Goal: Book appointment/travel/reservation

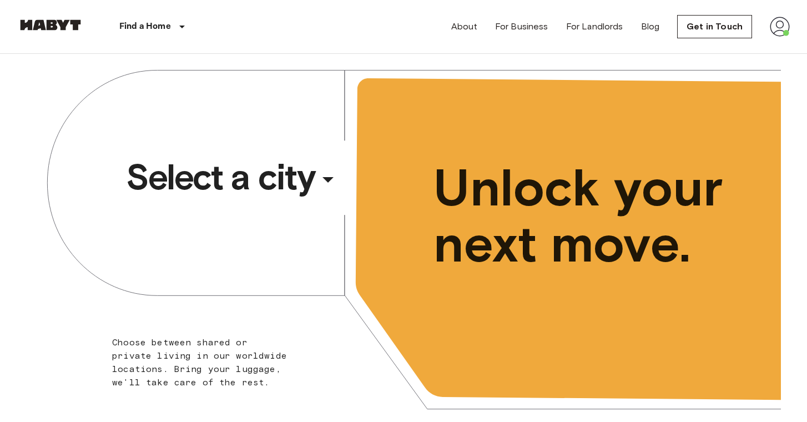
click at [277, 174] on span "Select a city" at bounding box center [220, 177] width 189 height 44
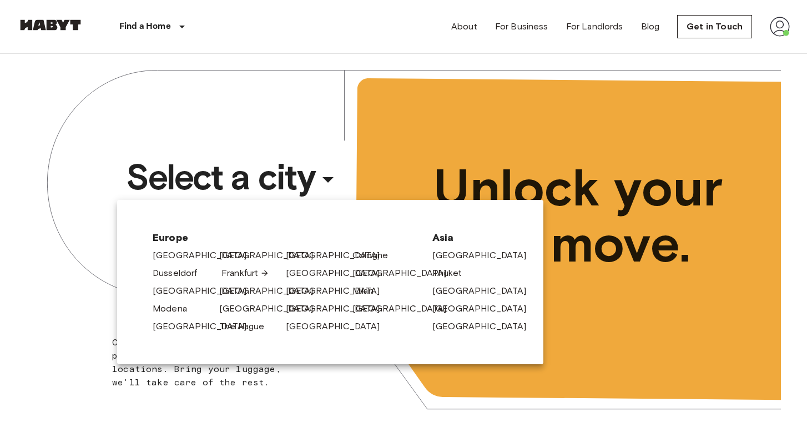
click at [241, 270] on link "Frankfurt" at bounding box center [246, 272] width 48 height 13
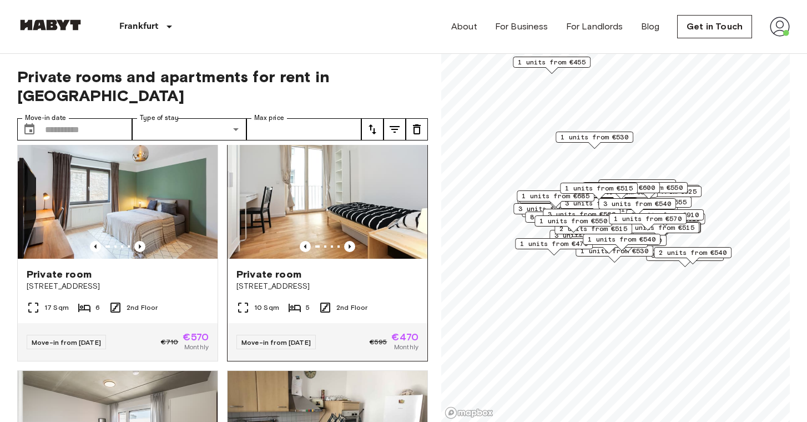
scroll to position [1009, 0]
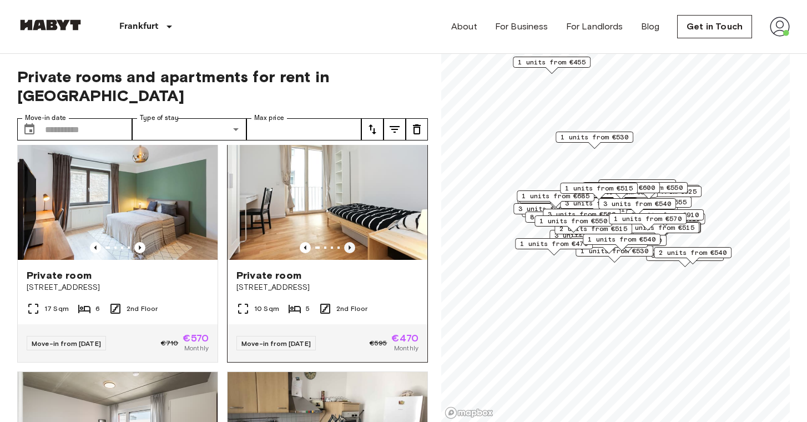
click at [353, 242] on icon "Previous image" at bounding box center [349, 247] width 11 height 11
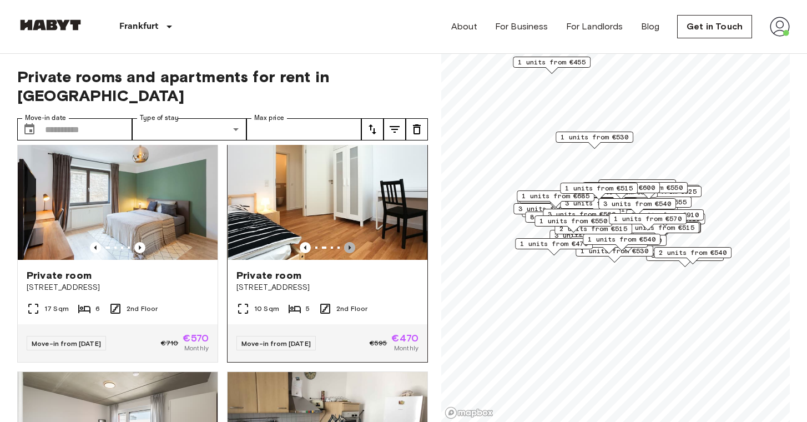
click at [353, 242] on icon "Previous image" at bounding box center [349, 247] width 11 height 11
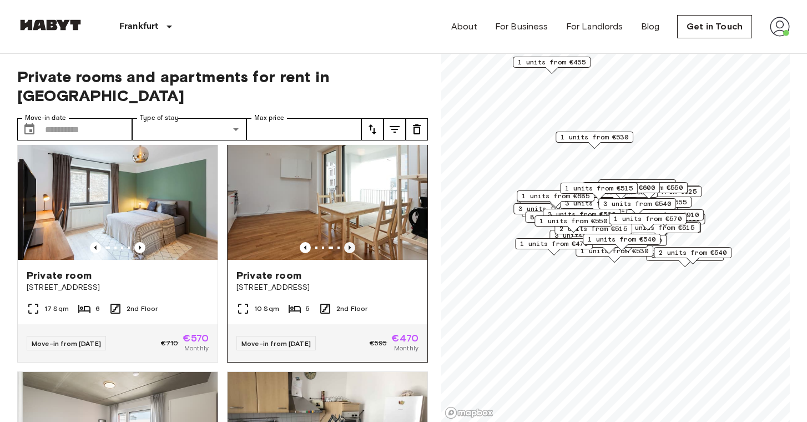
click at [353, 242] on icon "Previous image" at bounding box center [349, 247] width 11 height 11
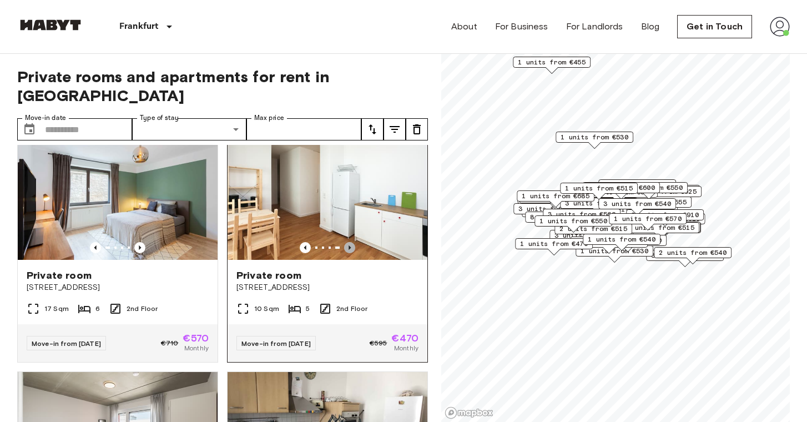
click at [353, 242] on icon "Previous image" at bounding box center [349, 247] width 11 height 11
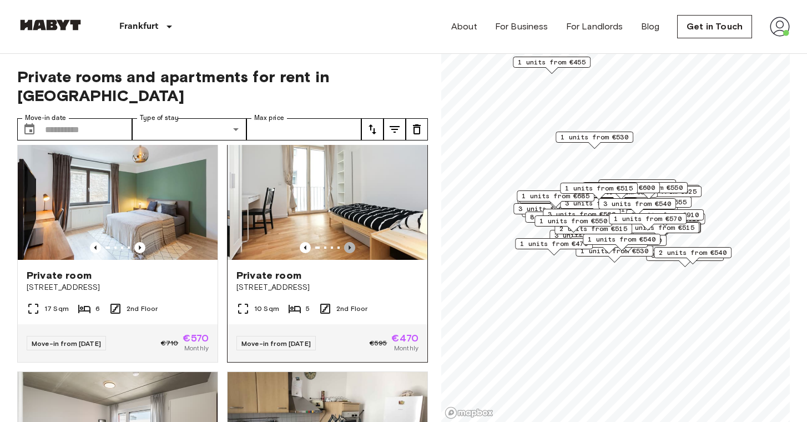
click at [353, 242] on icon "Previous image" at bounding box center [349, 247] width 11 height 11
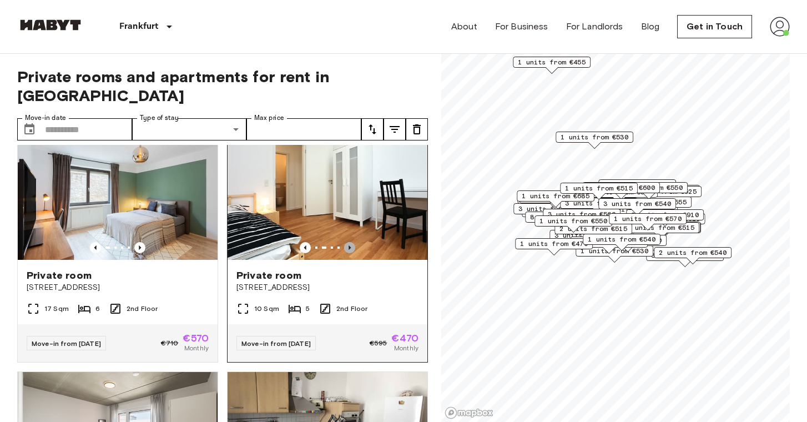
click at [353, 242] on icon "Previous image" at bounding box center [349, 247] width 11 height 11
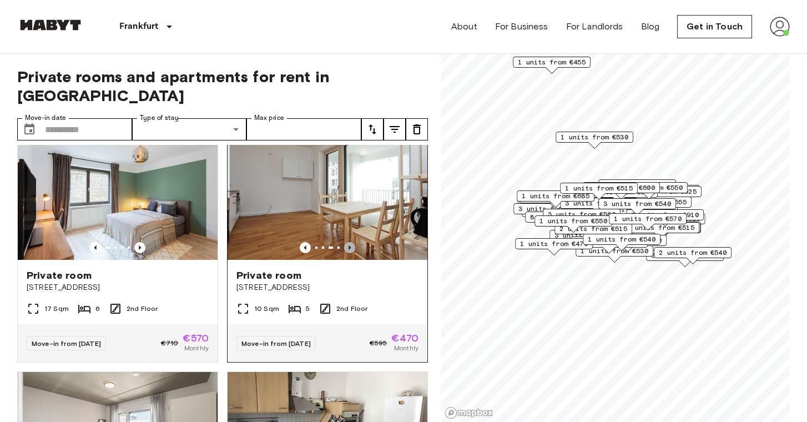
click at [353, 242] on icon "Previous image" at bounding box center [349, 247] width 11 height 11
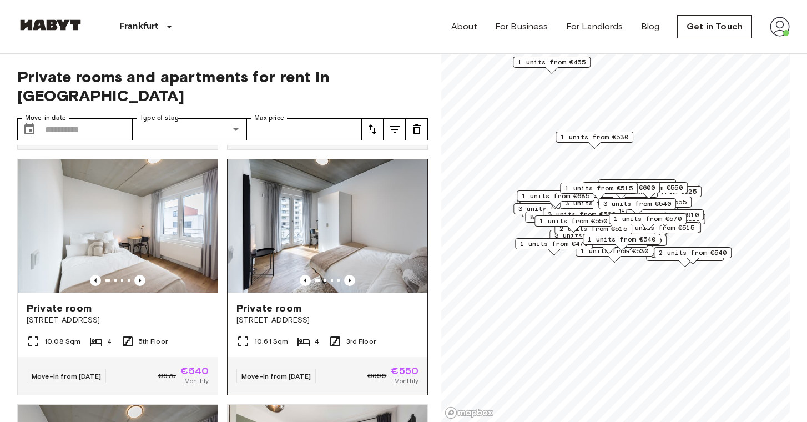
scroll to position [1462, 0]
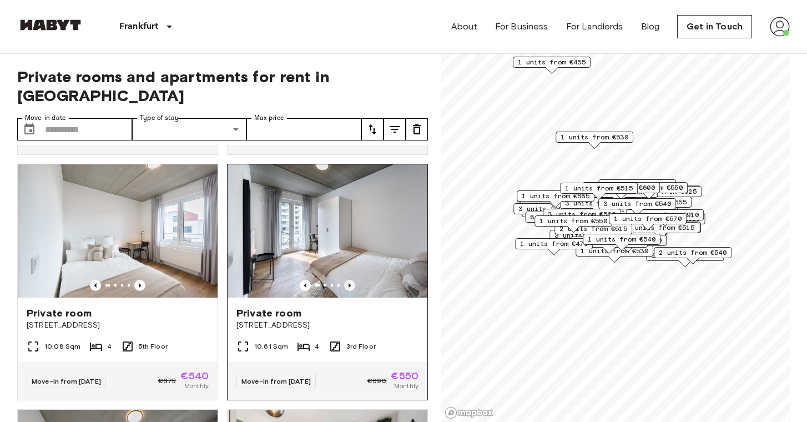
click at [353, 280] on icon "Previous image" at bounding box center [349, 285] width 11 height 11
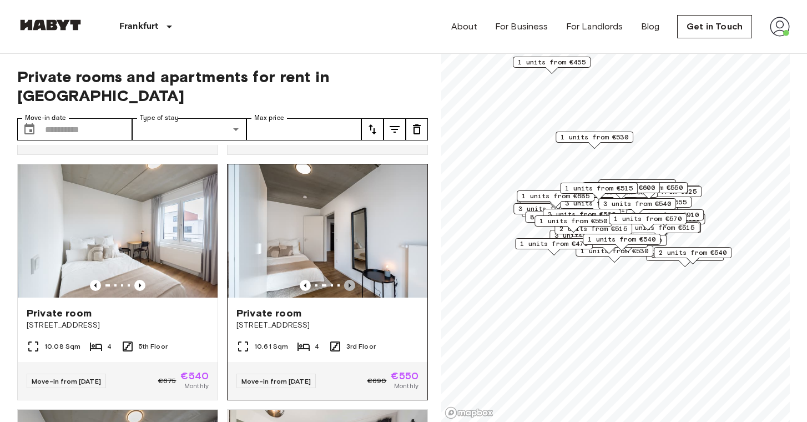
click at [353, 280] on icon "Previous image" at bounding box center [349, 285] width 11 height 11
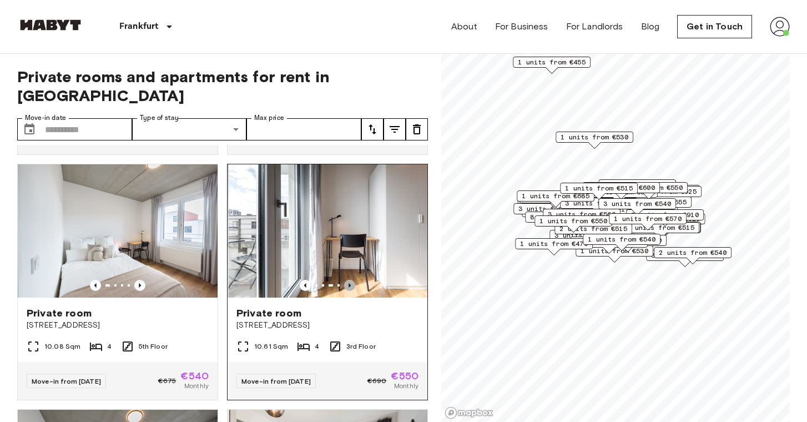
click at [353, 280] on icon "Previous image" at bounding box center [349, 285] width 11 height 11
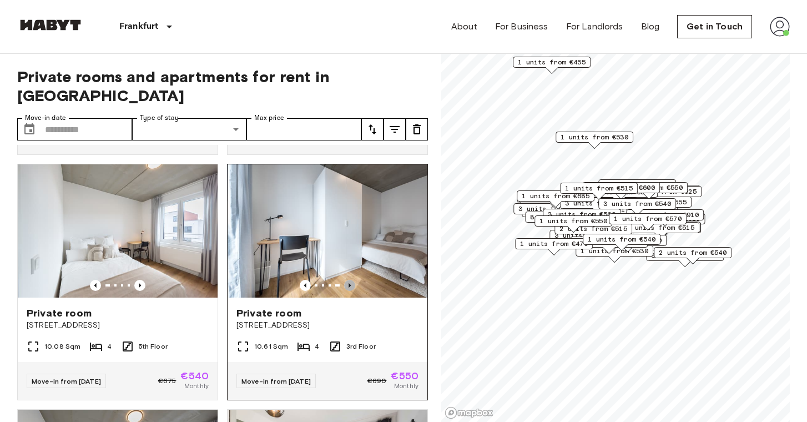
click at [353, 280] on icon "Previous image" at bounding box center [349, 285] width 11 height 11
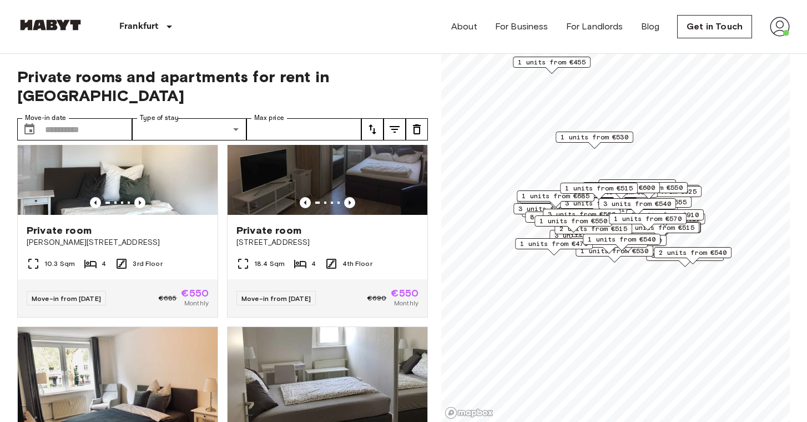
scroll to position [5474, 0]
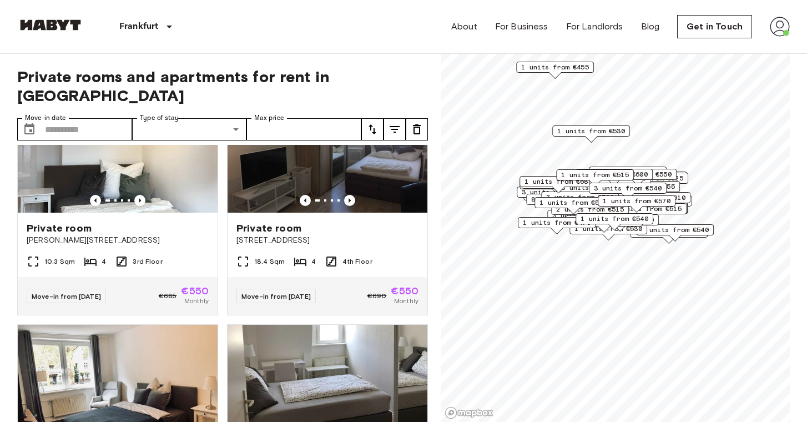
click at [576, 69] on span "1 units from €455" at bounding box center [555, 67] width 68 height 10
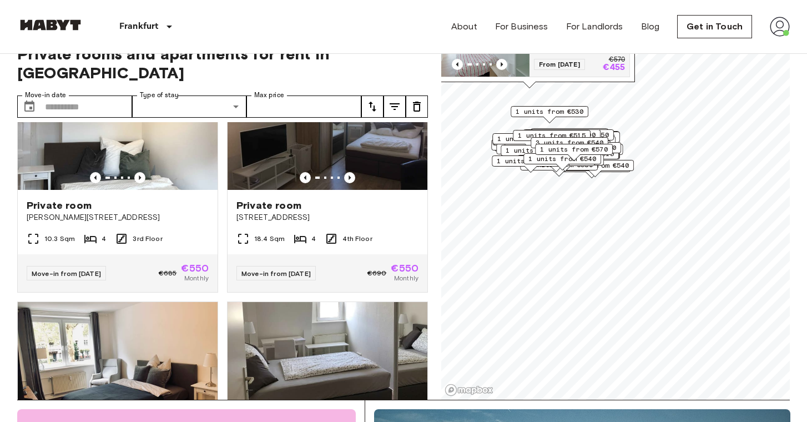
scroll to position [19, 0]
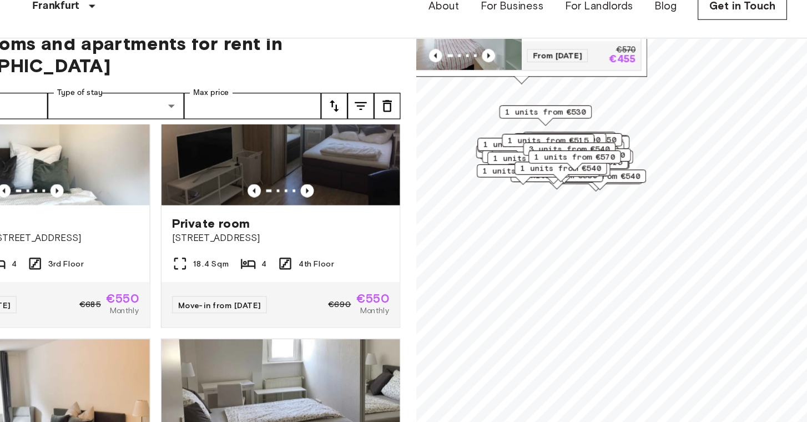
click at [536, 142] on span "3 units from €540" at bounding box center [570, 147] width 68 height 10
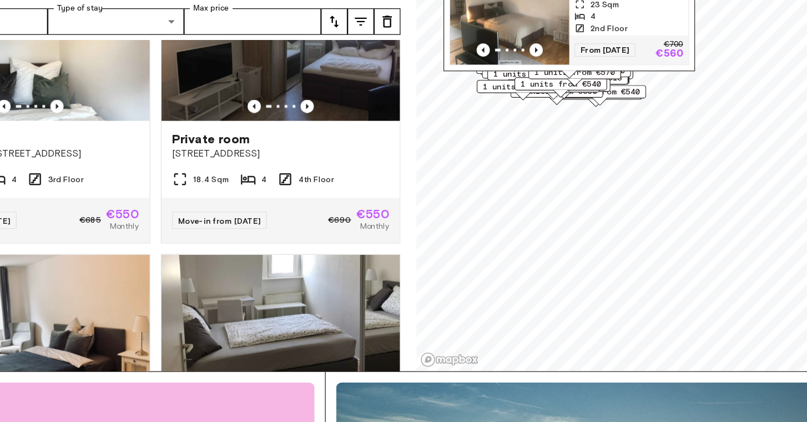
scroll to position [51, 0]
